Goal: Feedback & Contribution: Leave review/rating

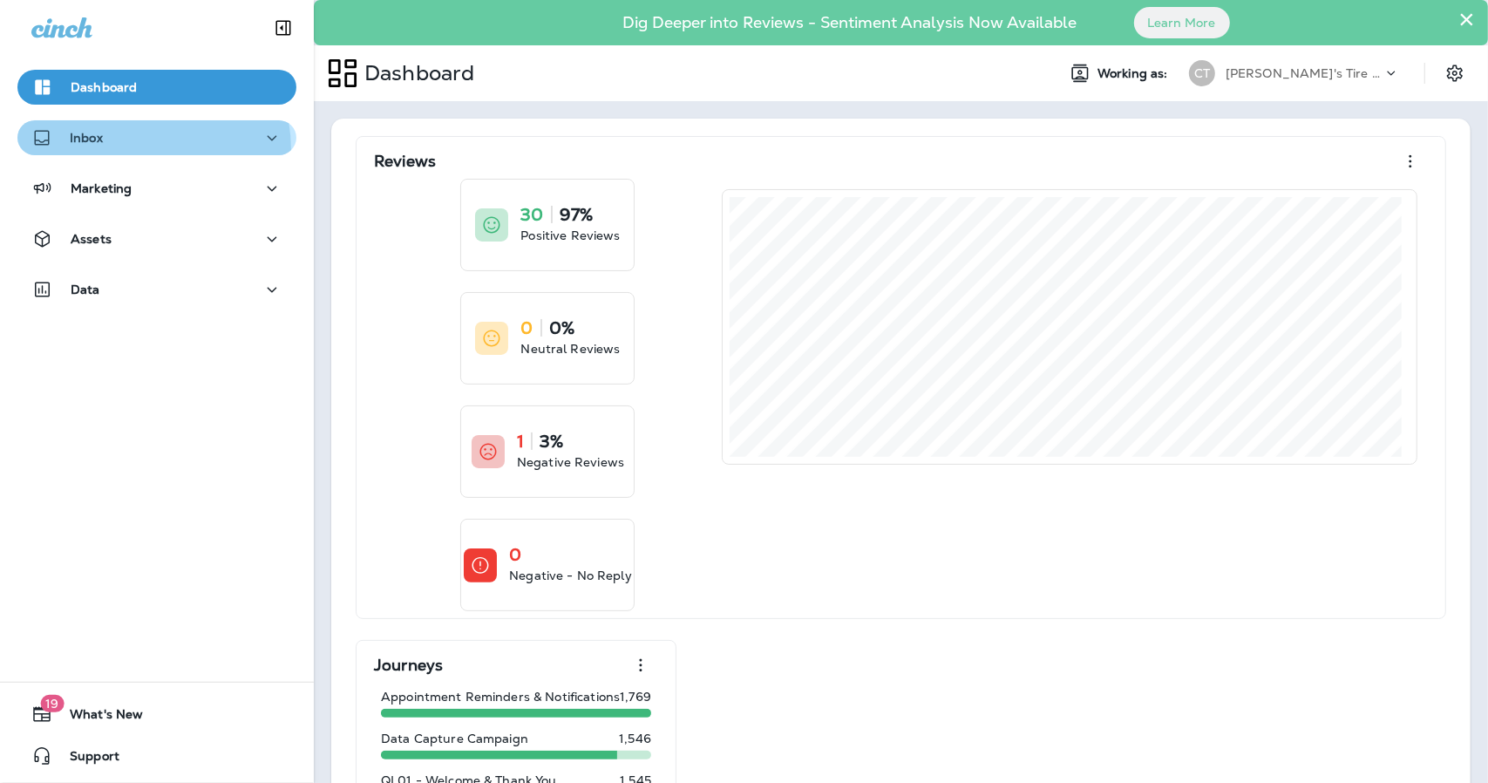
click at [123, 150] on button "Inbox" at bounding box center [156, 137] width 279 height 35
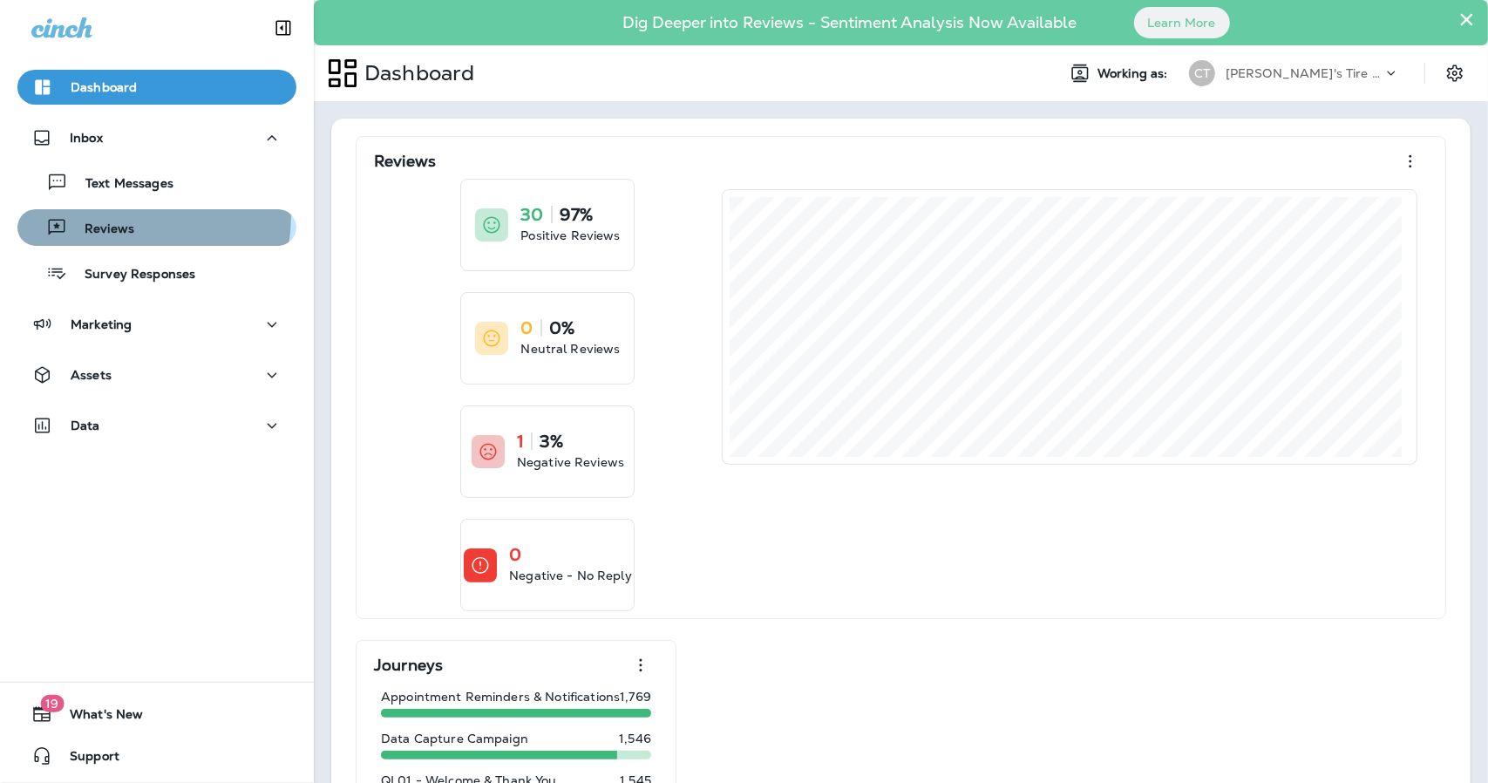
click at [135, 217] on div "Reviews" at bounding box center [156, 227] width 265 height 26
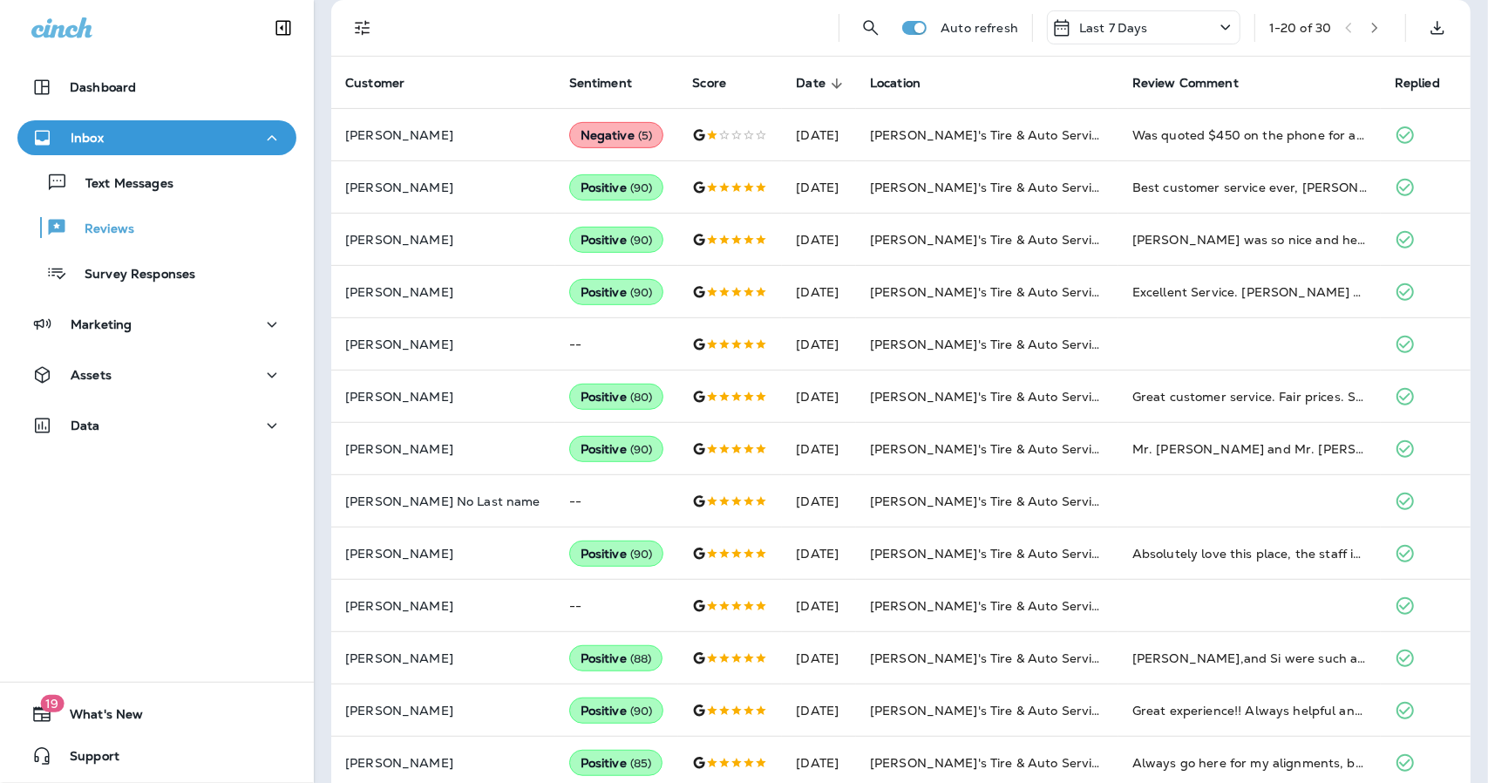
scroll to position [276, 0]
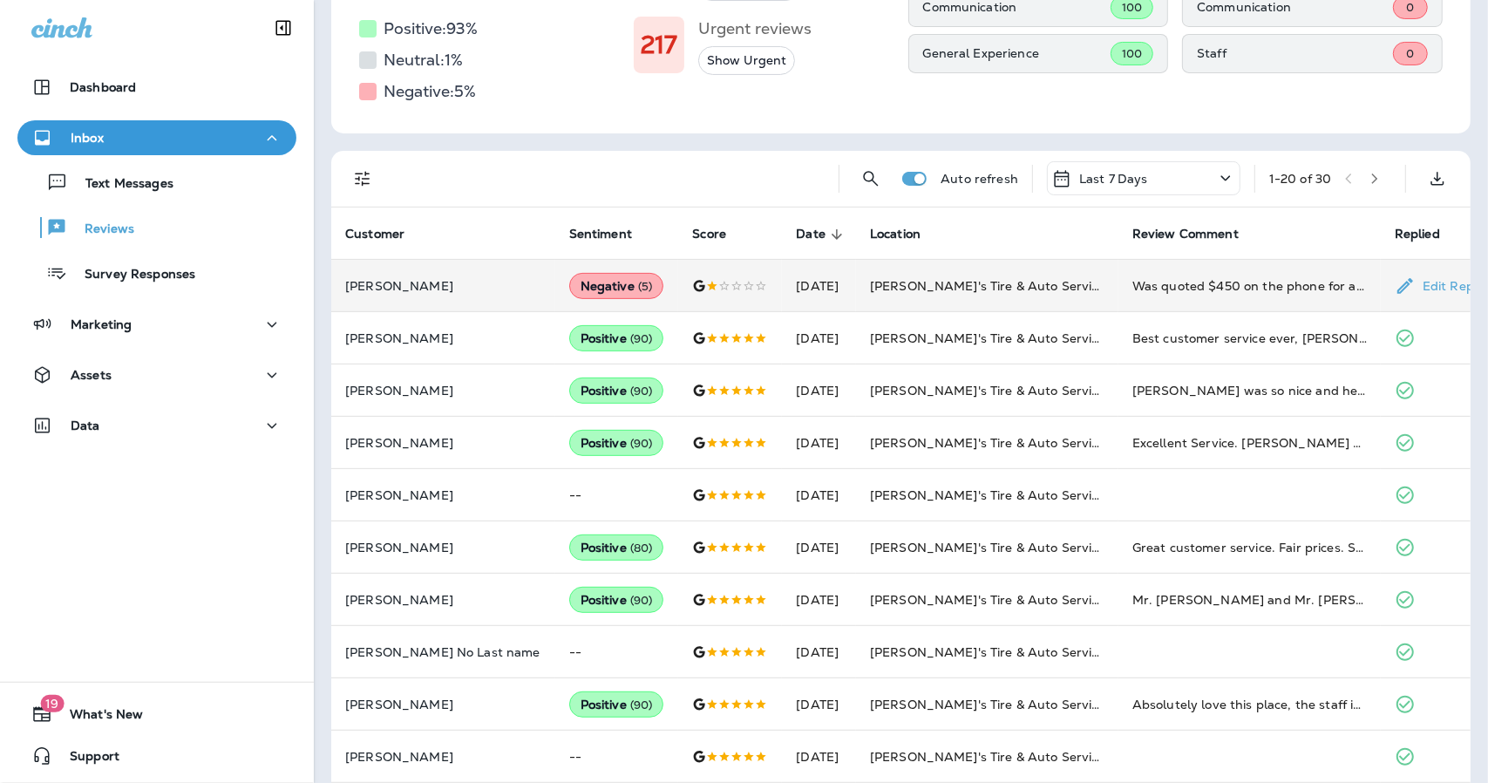
click at [692, 290] on div at bounding box center [730, 286] width 76 height 14
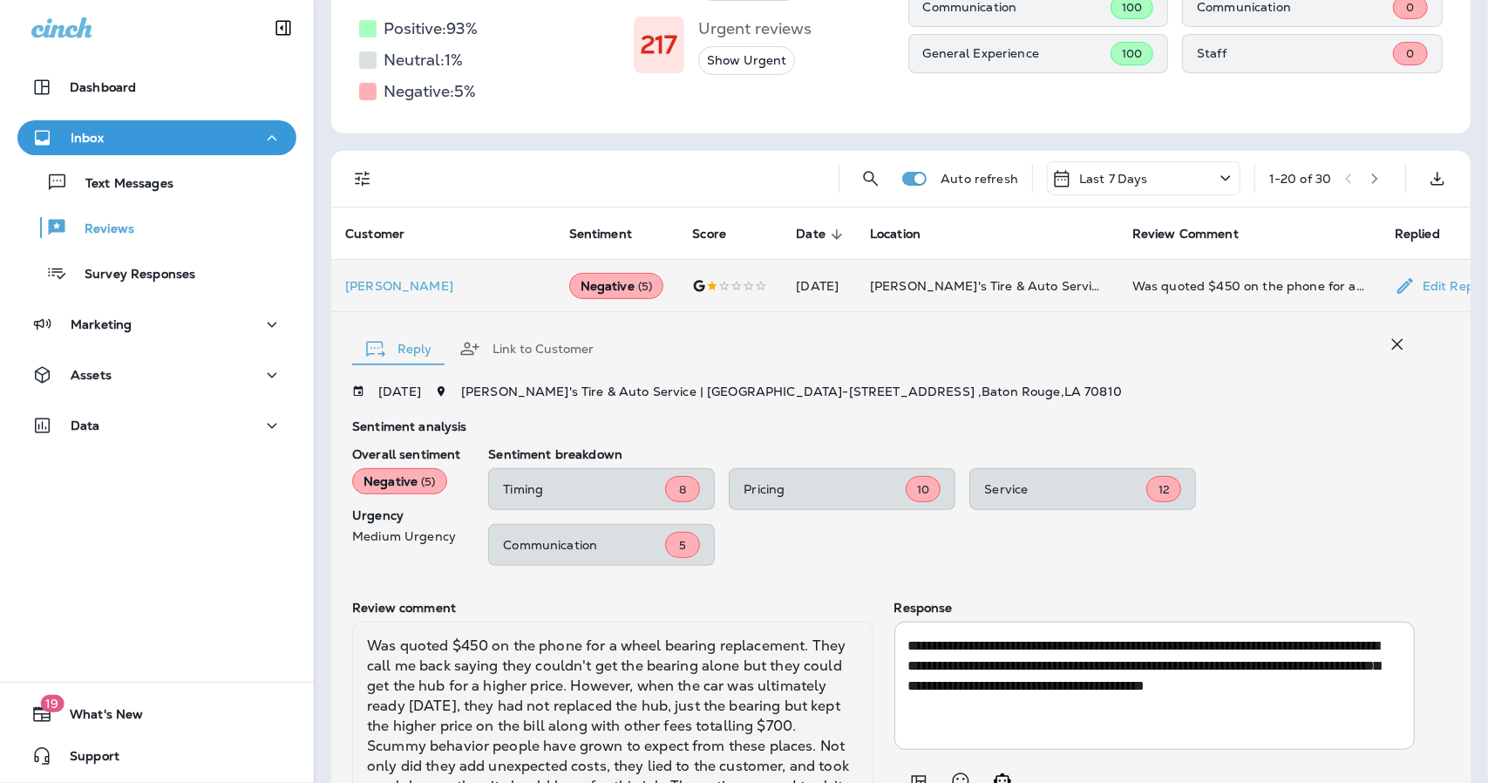
scroll to position [411, 0]
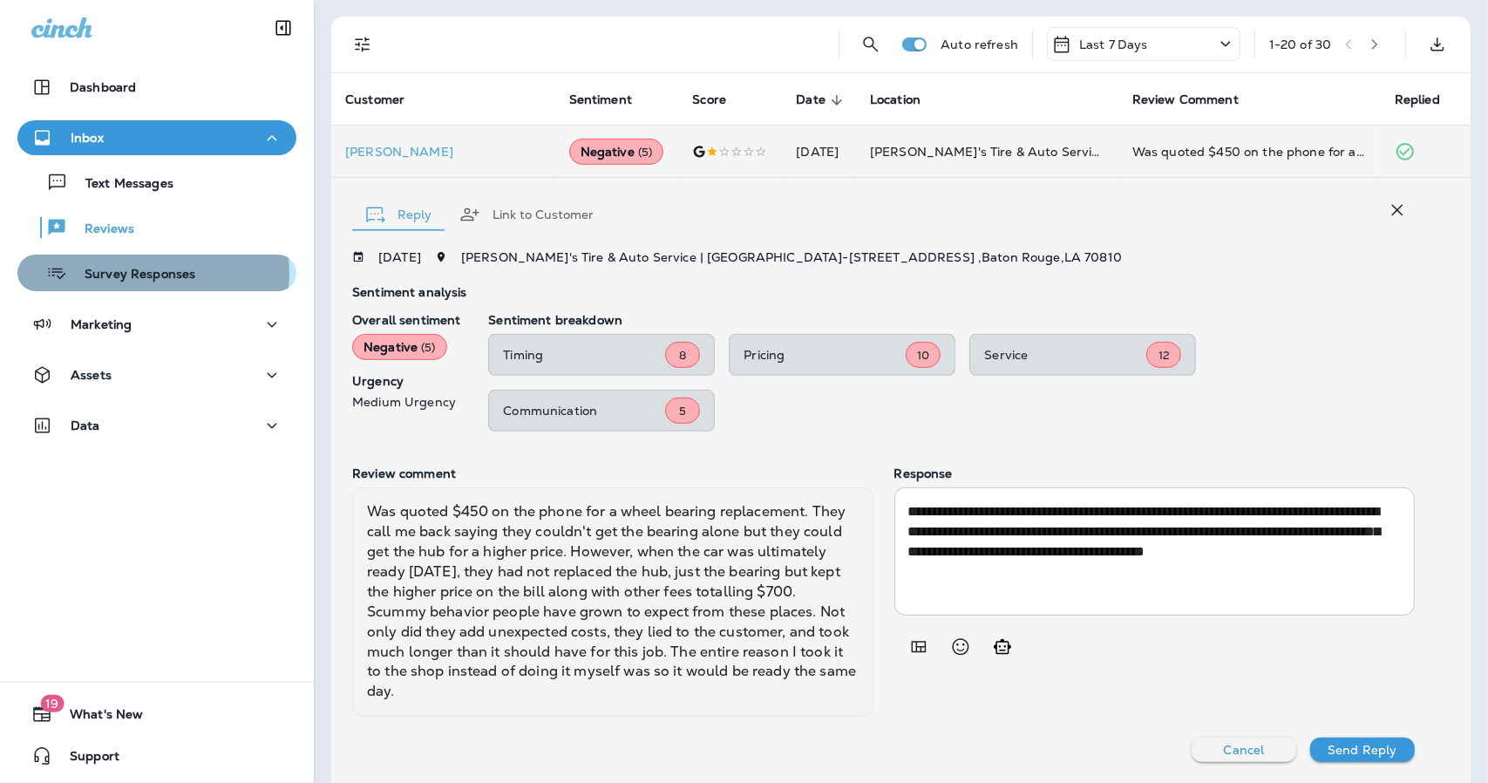
click at [145, 273] on p "Survey Responses" at bounding box center [131, 275] width 128 height 17
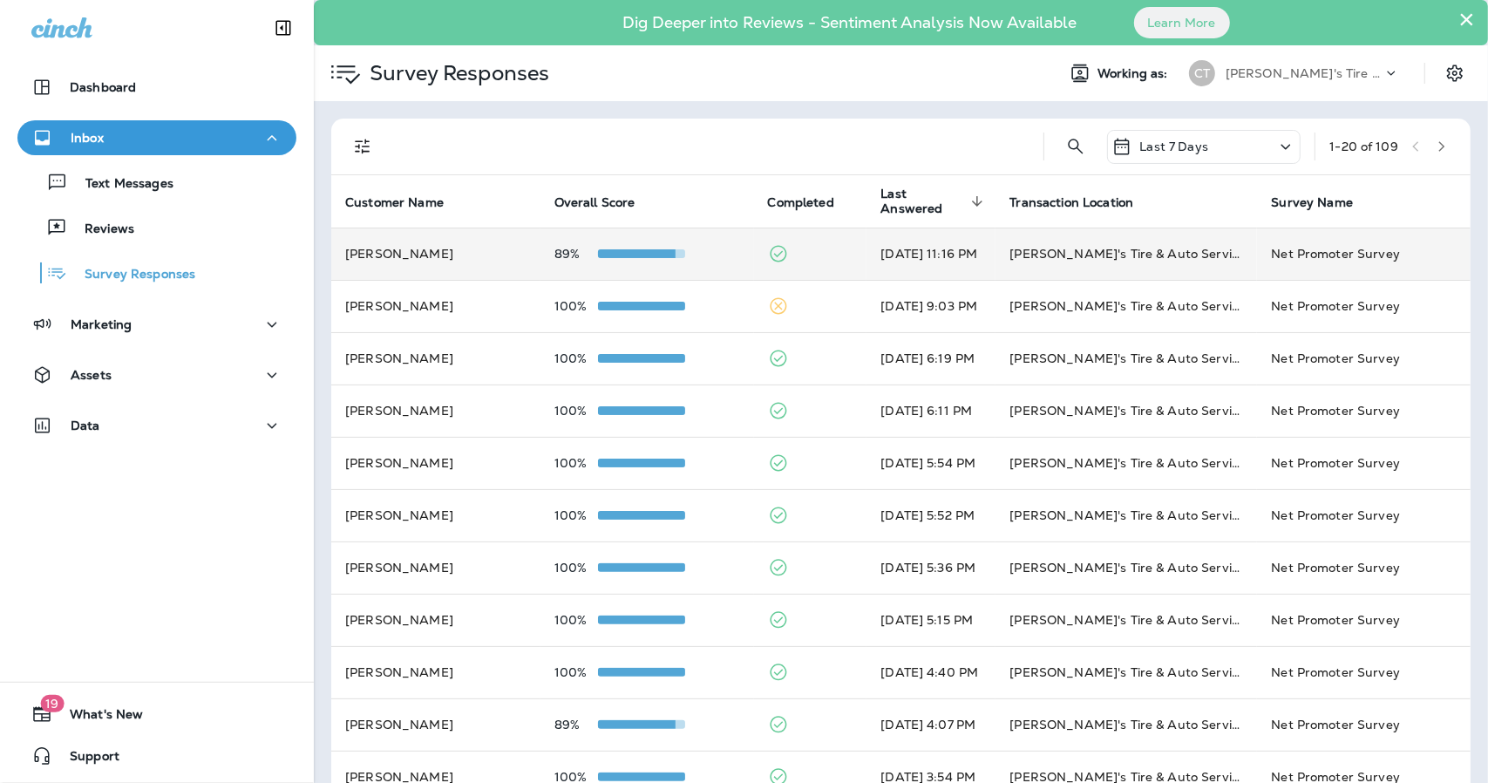
click at [705, 269] on td "89%" at bounding box center [648, 254] width 214 height 52
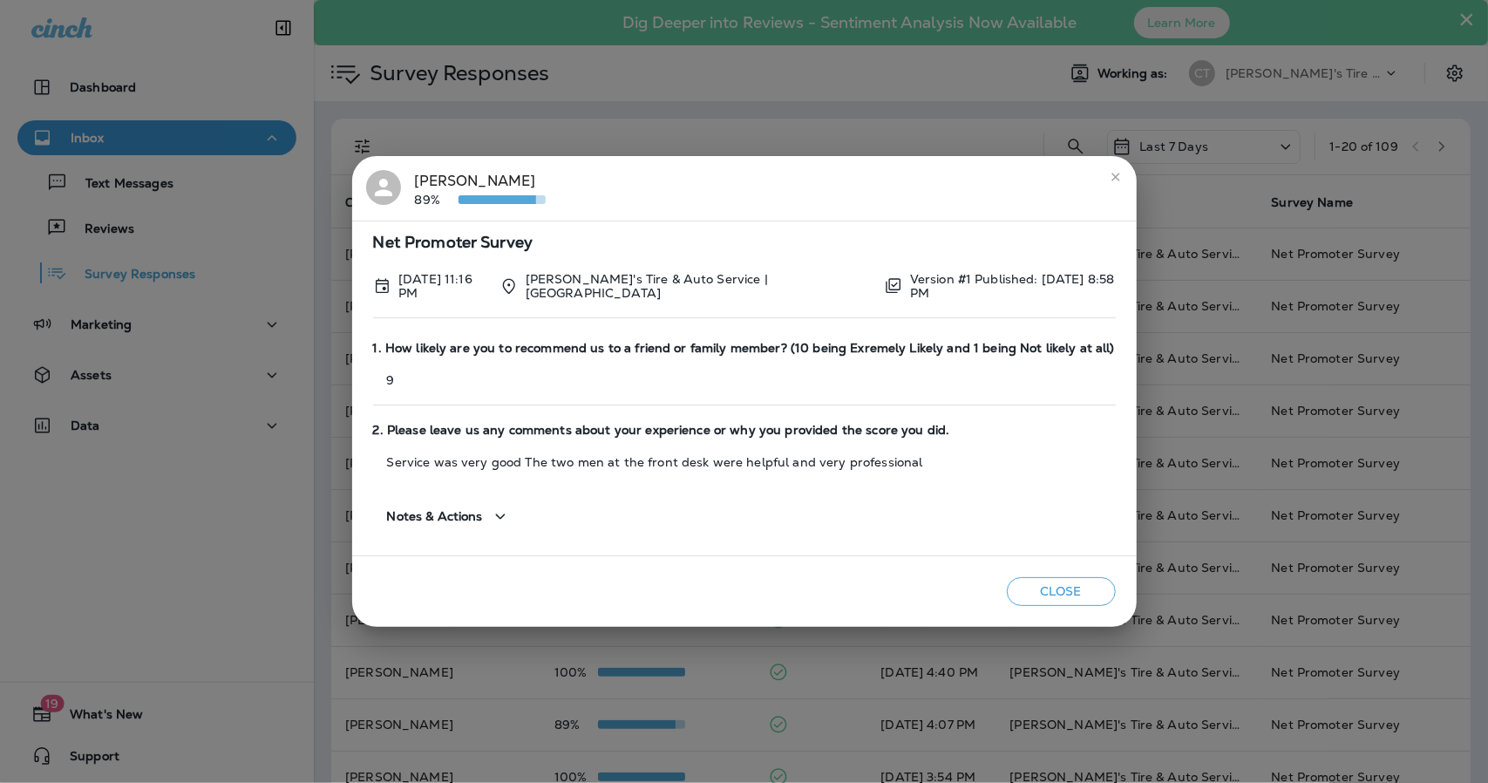
click at [1121, 176] on button "close" at bounding box center [1116, 177] width 28 height 28
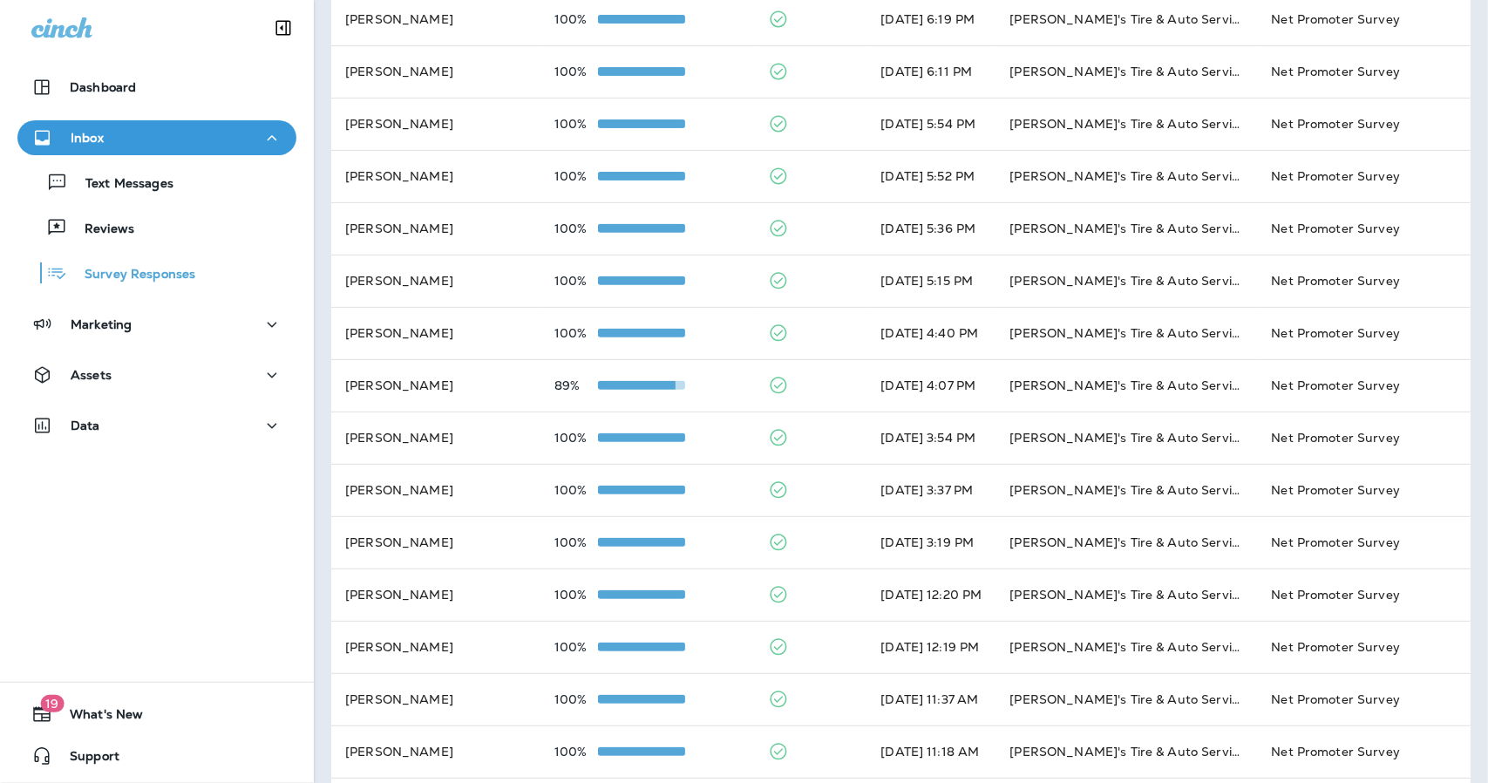
scroll to position [357, 0]
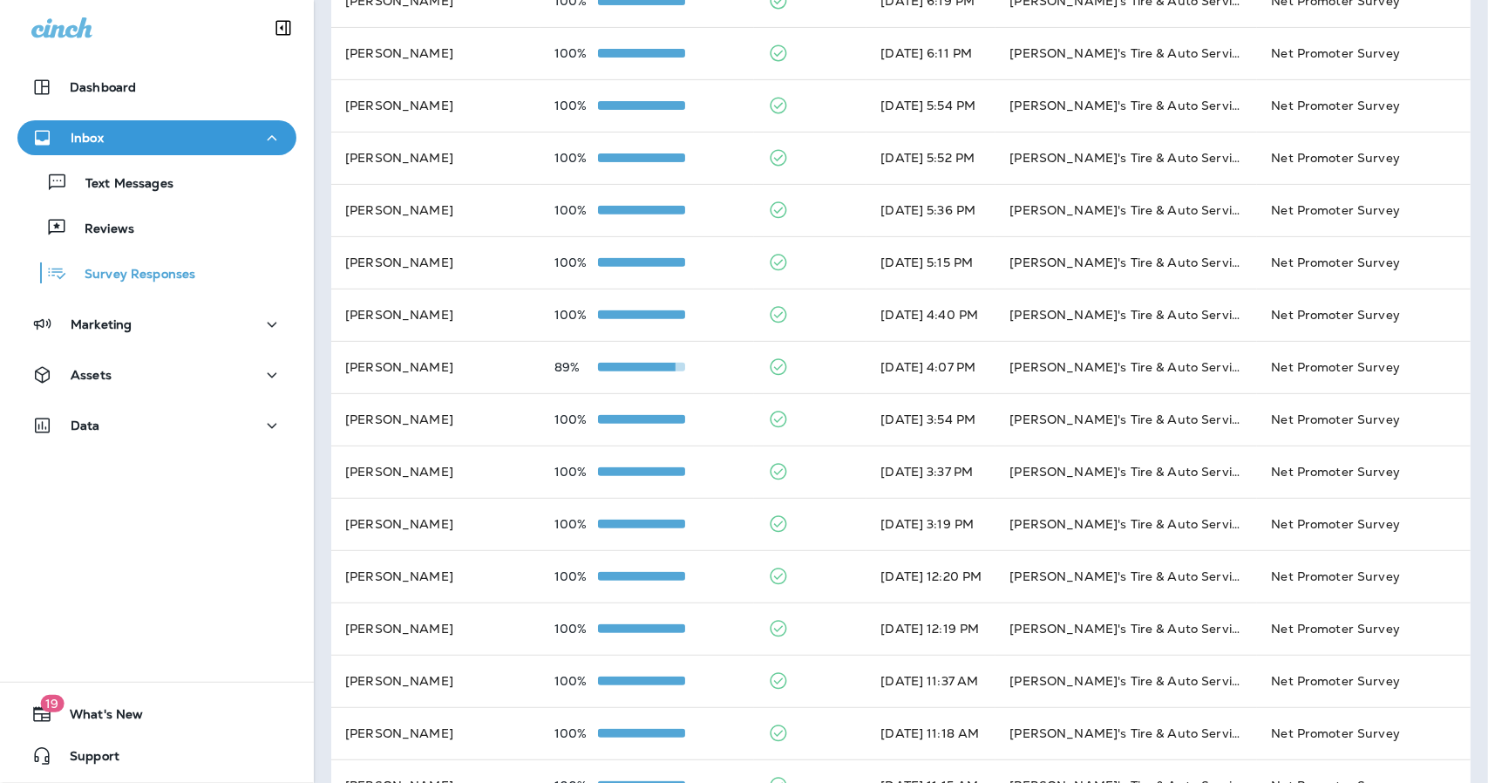
drag, startPoint x: 1469, startPoint y: 473, endPoint x: 1472, endPoint y: 486, distance: 13.3
click at [1472, 486] on div "Last 7 Days 1 - 20 of 109 Customer Name Overall Score Completed Last Answered s…" at bounding box center [901, 339] width 1174 height 1191
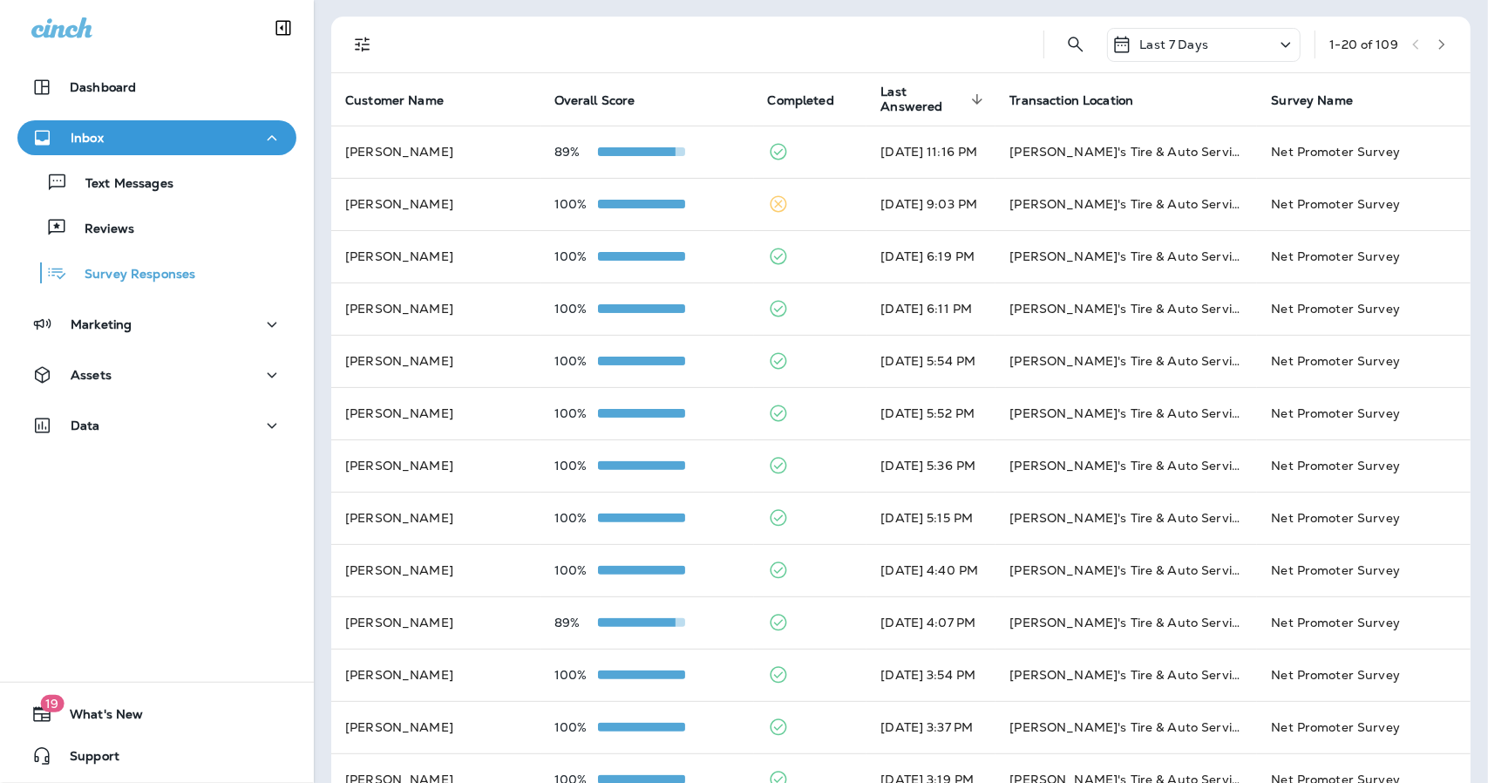
scroll to position [18, 0]
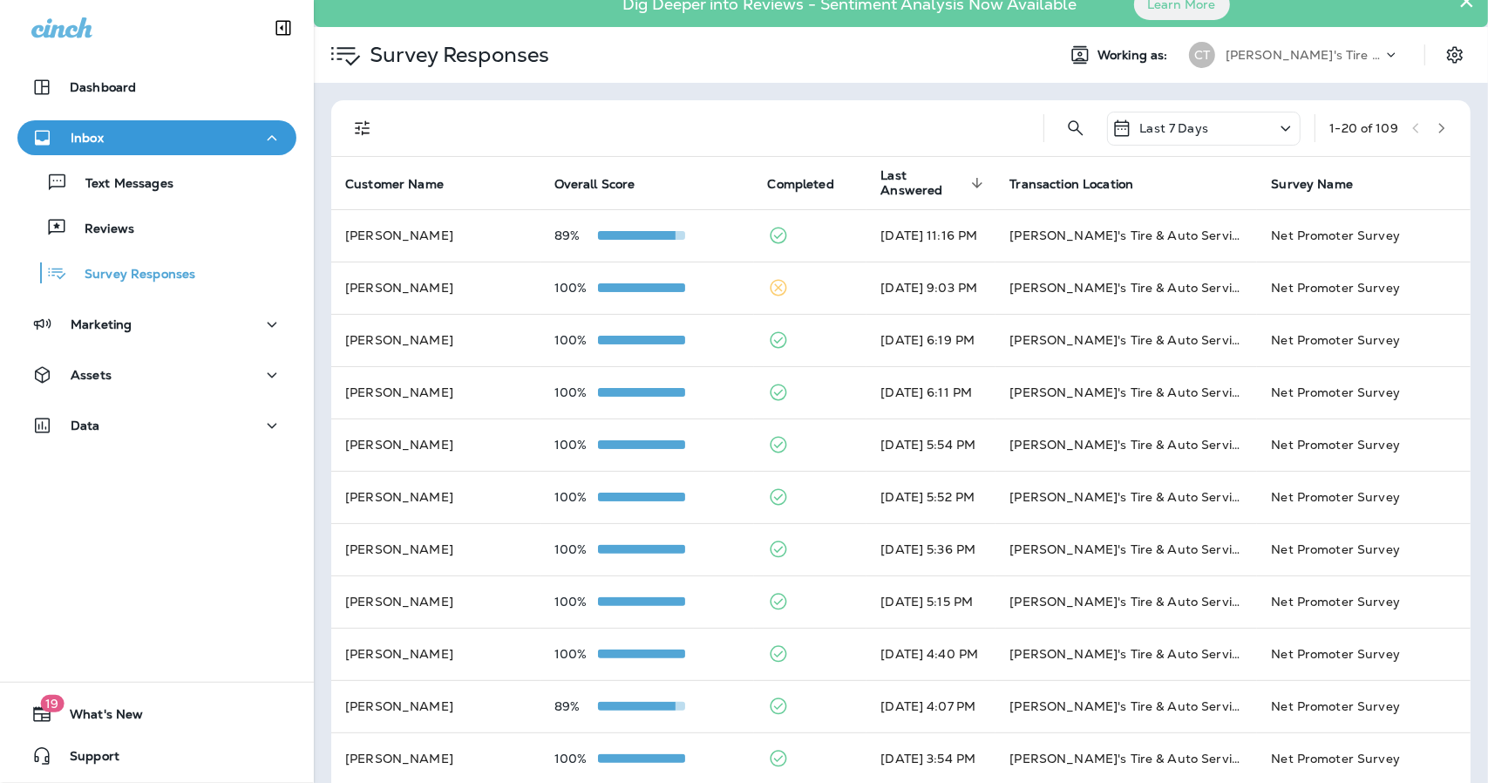
click at [1436, 128] on icon "button" at bounding box center [1442, 128] width 12 height 12
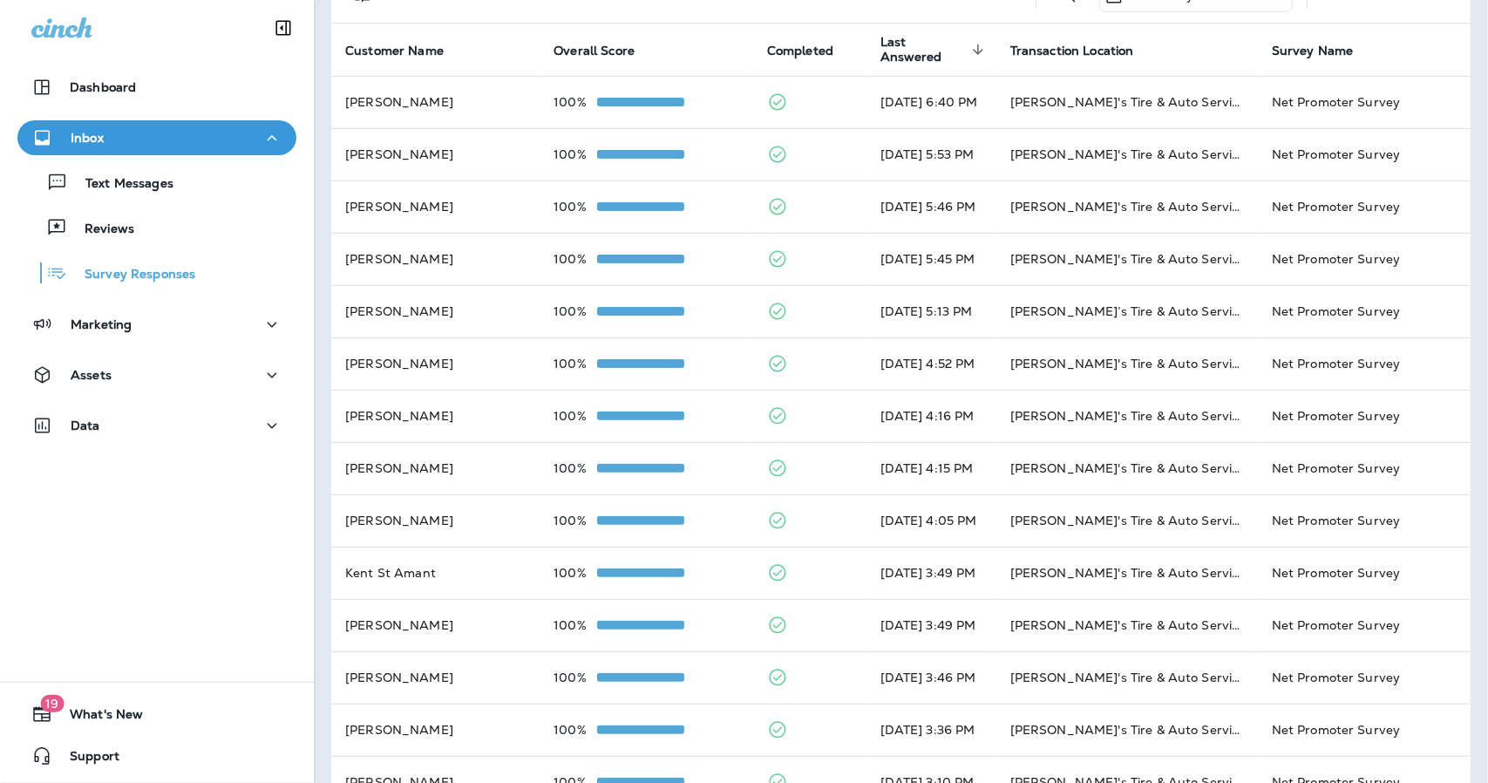
scroll to position [0, 0]
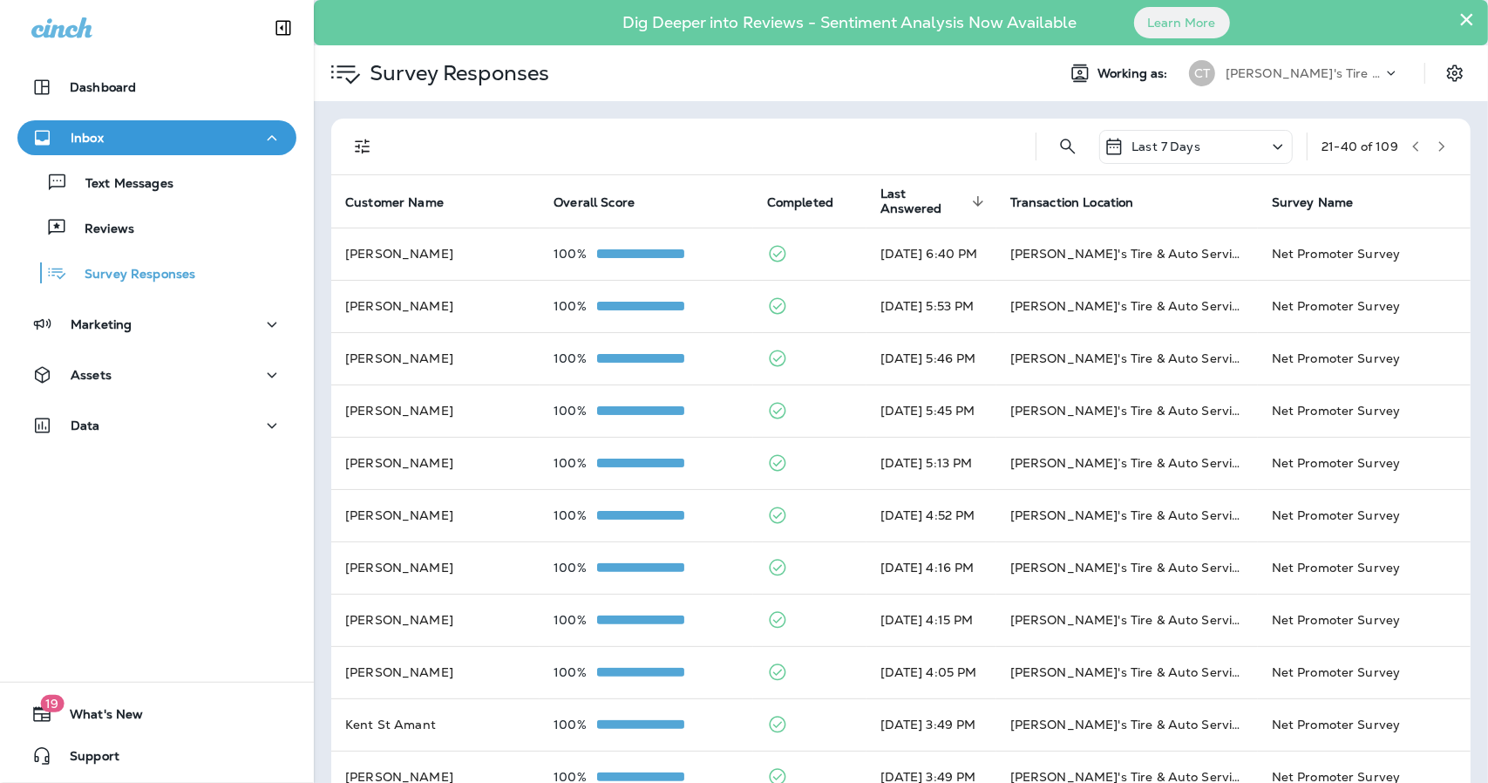
click at [1429, 153] on button "button" at bounding box center [1442, 146] width 26 height 26
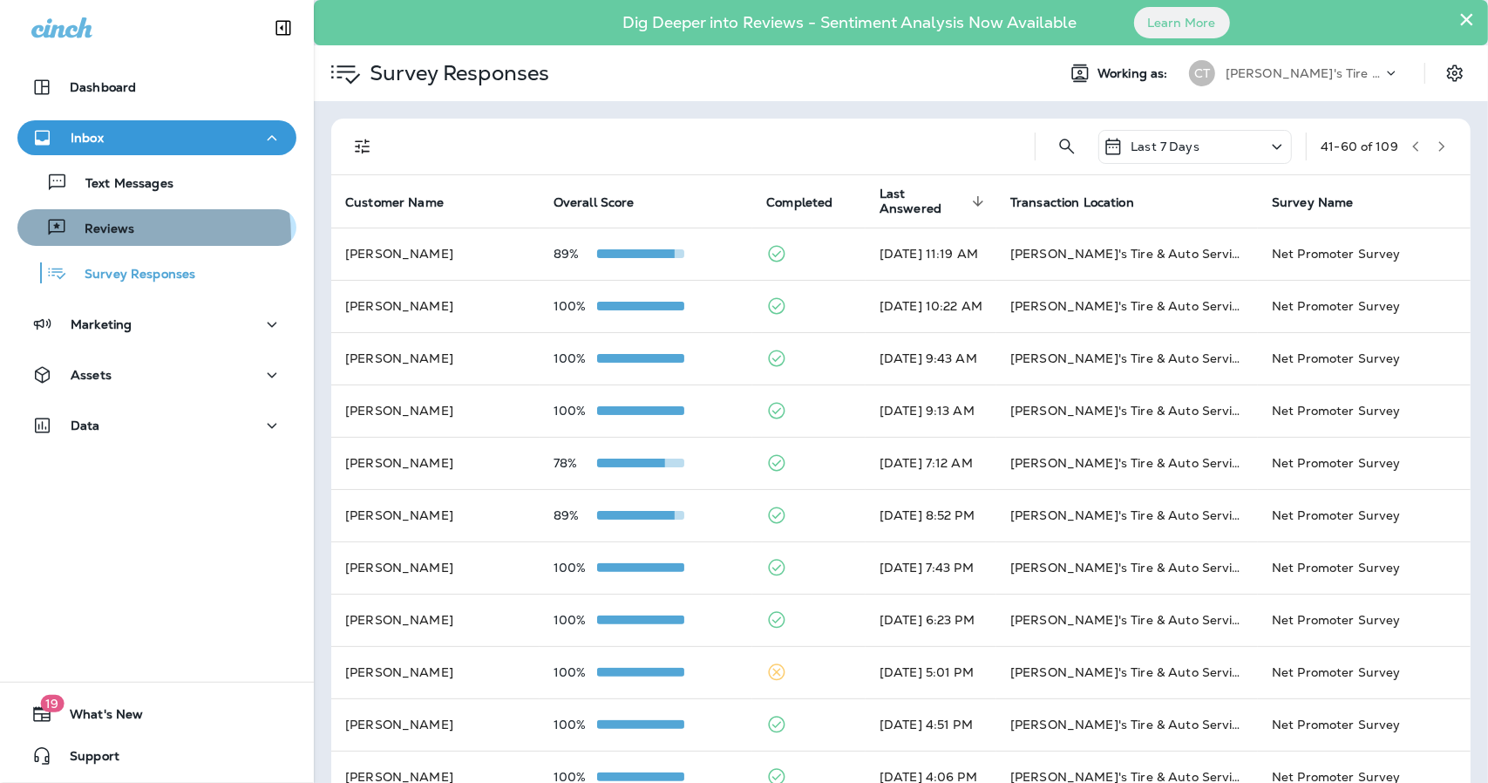
click at [105, 237] on p "Reviews" at bounding box center [100, 229] width 67 height 17
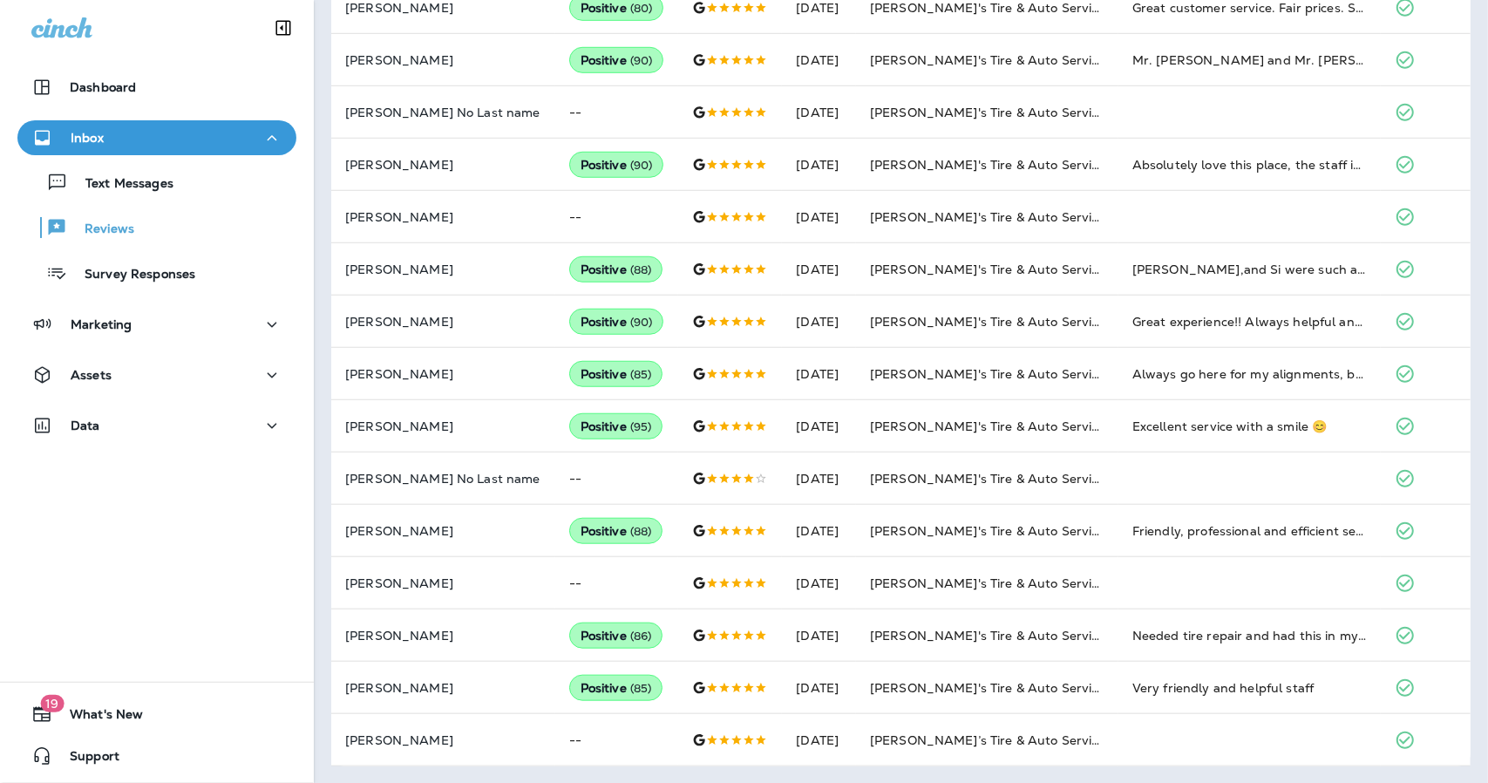
scroll to position [105, 0]
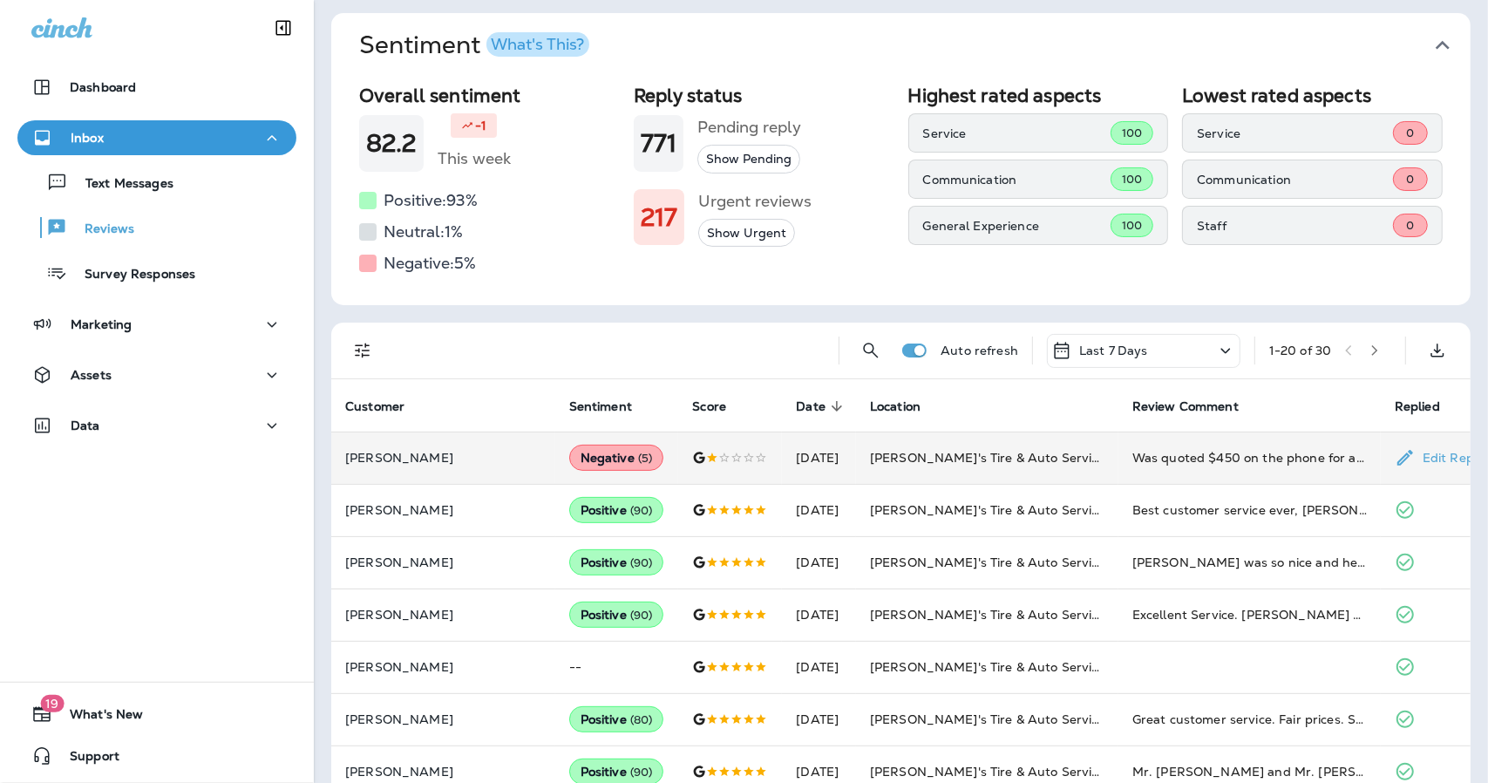
click at [694, 456] on div at bounding box center [730, 458] width 76 height 14
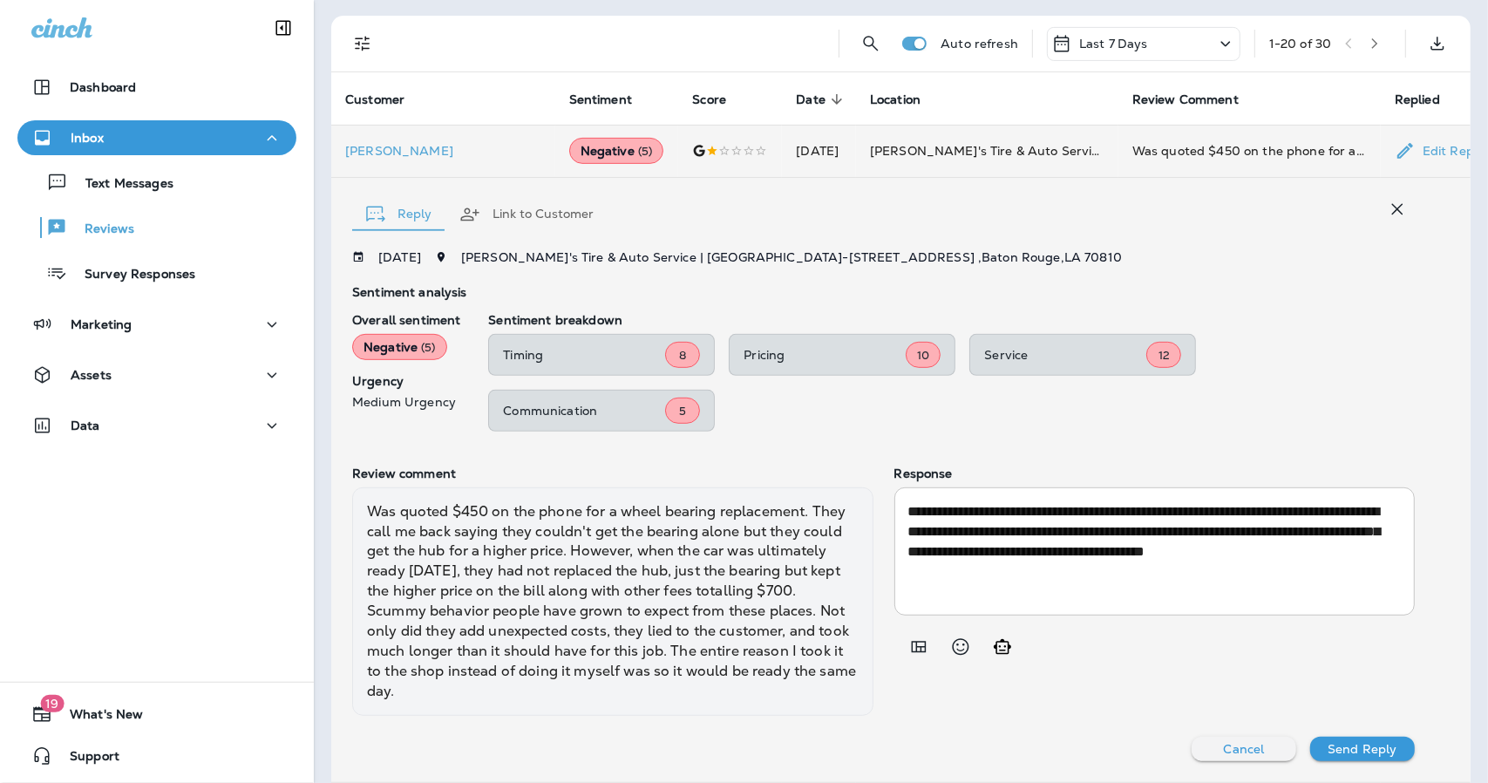
scroll to position [411, 0]
click at [1387, 214] on icon "button" at bounding box center [1397, 210] width 21 height 21
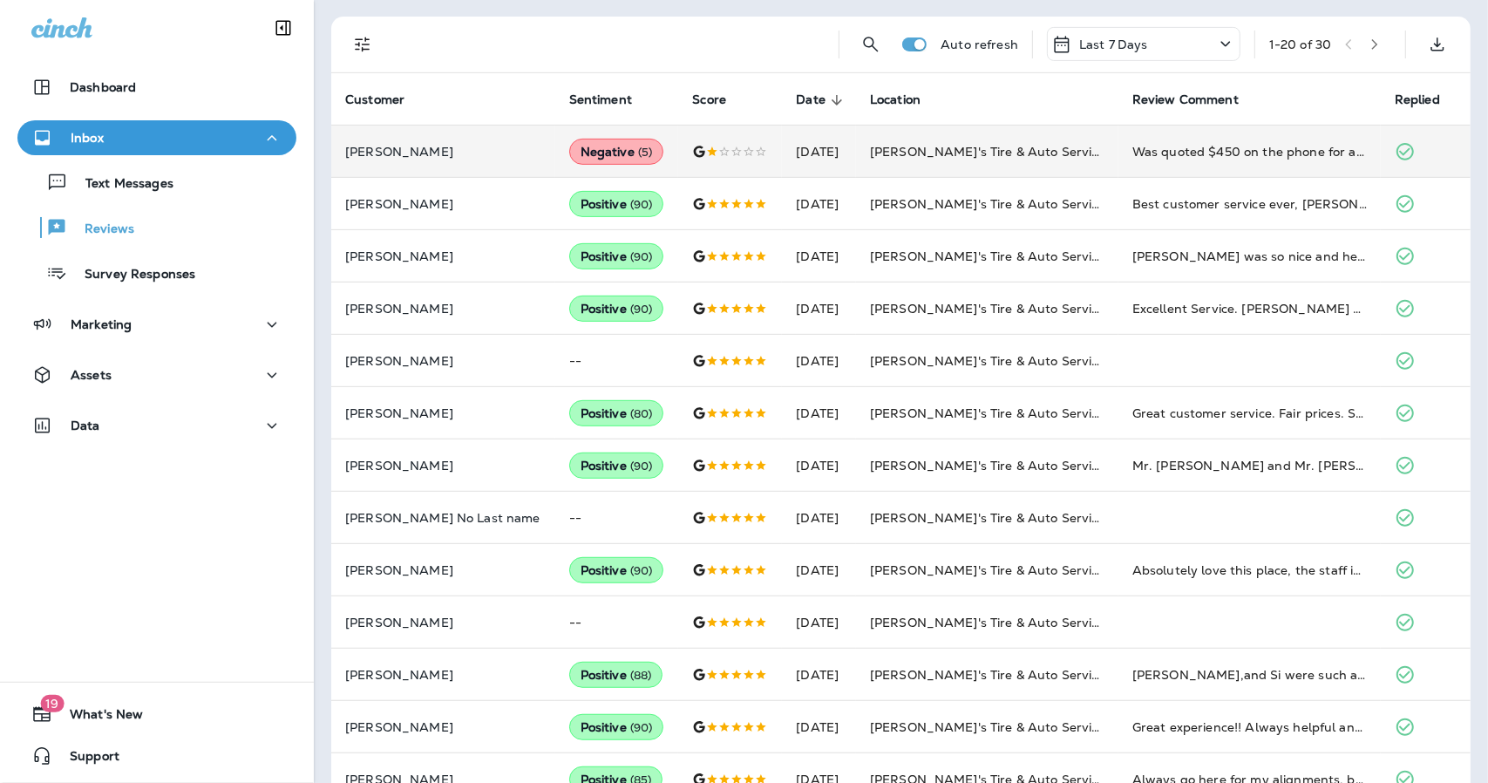
click at [1381, 214] on td at bounding box center [1426, 204] width 90 height 52
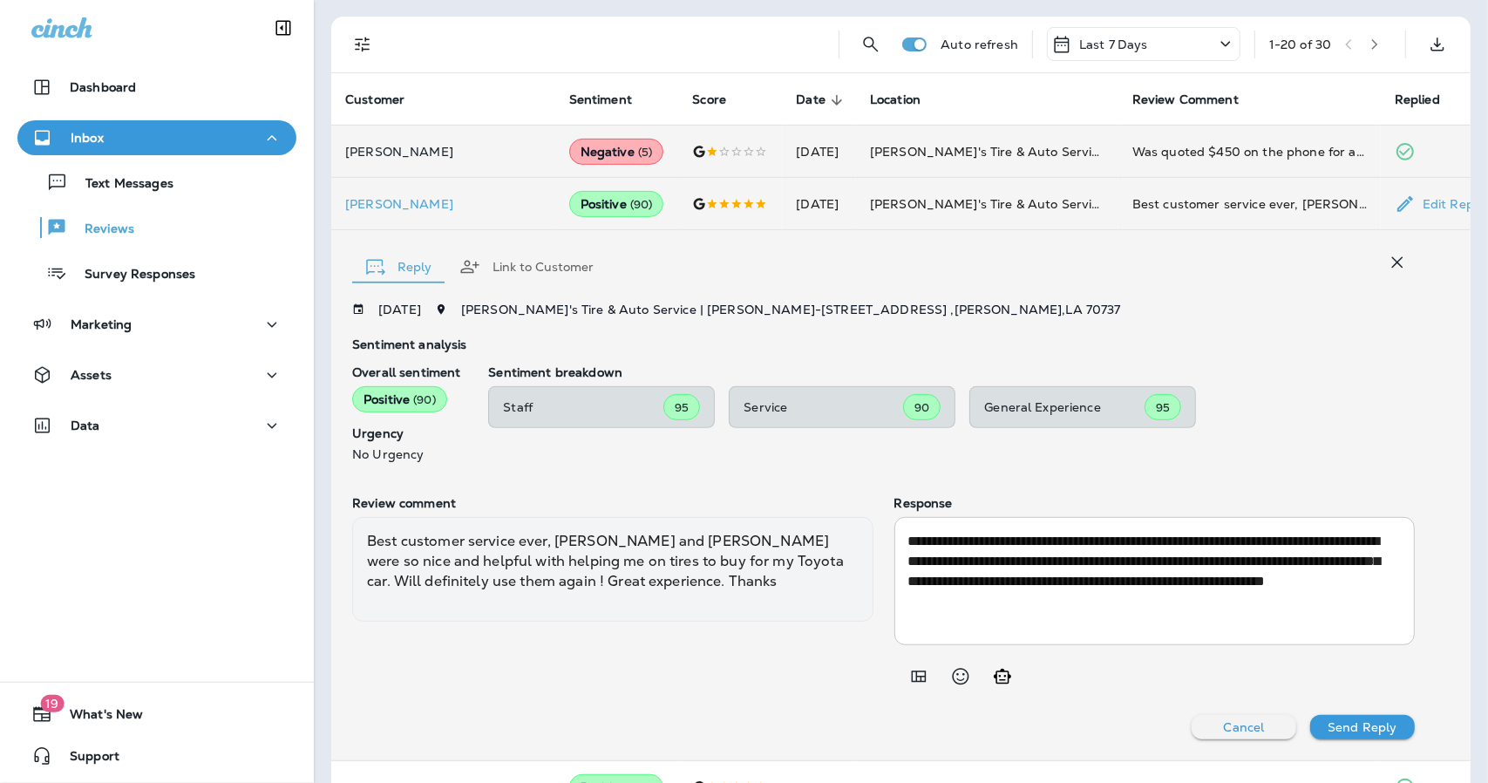
click at [569, 203] on div "Positive ( 90 )" at bounding box center [616, 204] width 95 height 26
